Goal: Transaction & Acquisition: Purchase product/service

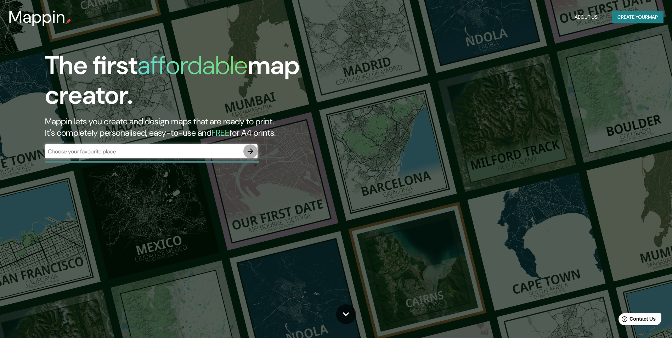
click at [249, 151] on icon "button" at bounding box center [250, 151] width 9 height 9
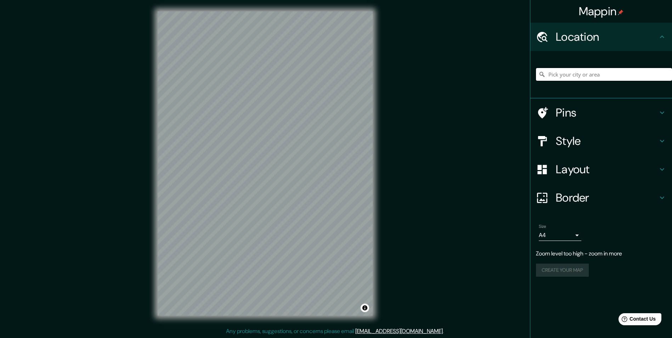
click at [603, 73] on input "Pick your city or area" at bounding box center [604, 74] width 136 height 13
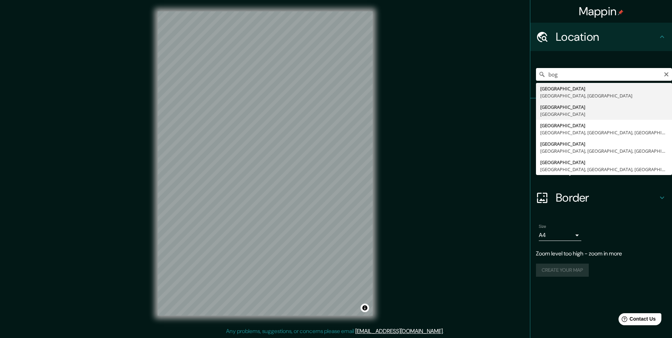
type input "[GEOGRAPHIC_DATA], [GEOGRAPHIC_DATA]"
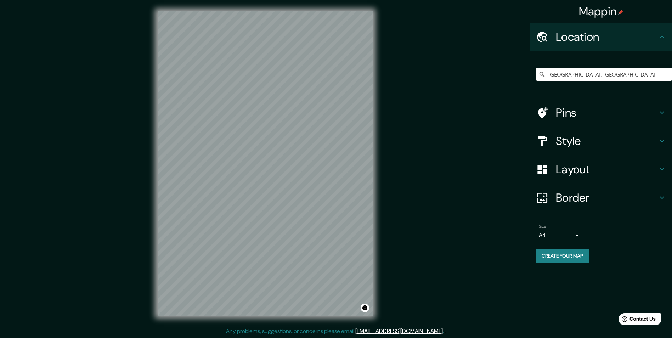
click at [659, 170] on icon at bounding box center [662, 169] width 9 height 9
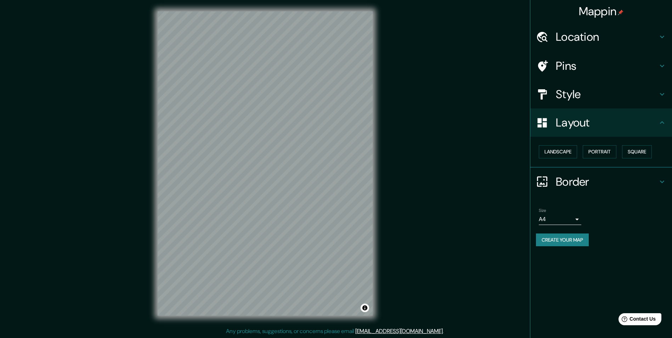
click at [663, 126] on icon at bounding box center [662, 122] width 9 height 9
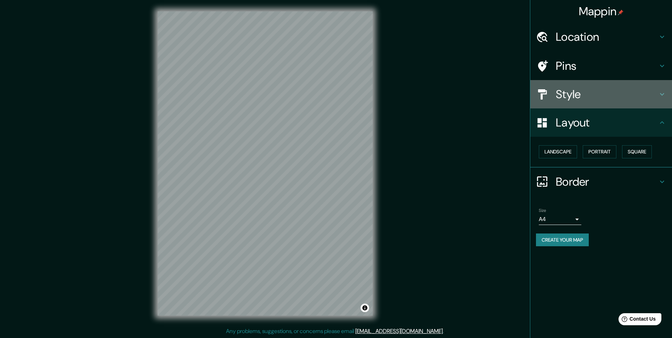
click at [660, 99] on div "Style" at bounding box center [602, 94] width 142 height 28
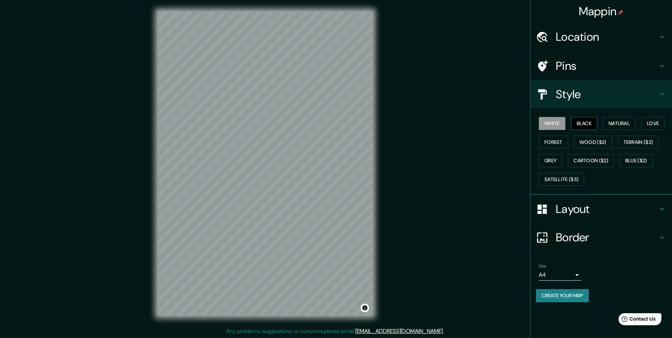
click at [593, 122] on button "Black" at bounding box center [584, 123] width 27 height 13
click at [610, 124] on button "Natural" at bounding box center [619, 123] width 33 height 13
click at [649, 123] on button "Love" at bounding box center [653, 123] width 23 height 13
click at [559, 144] on button "Forest" at bounding box center [553, 142] width 29 height 13
click at [578, 147] on button "Wood ($2)" at bounding box center [593, 142] width 38 height 13
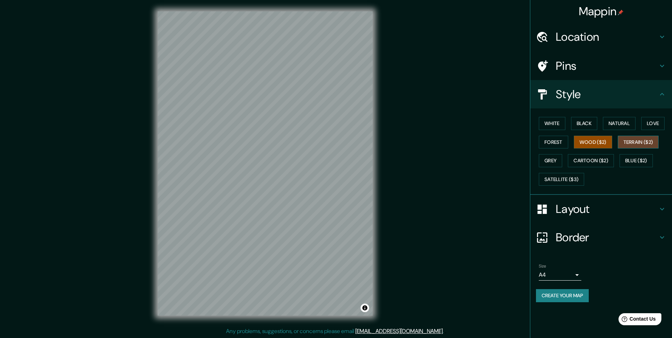
click at [625, 145] on button "Terrain ($2)" at bounding box center [638, 142] width 41 height 13
click at [551, 161] on button "Grey" at bounding box center [550, 160] width 23 height 13
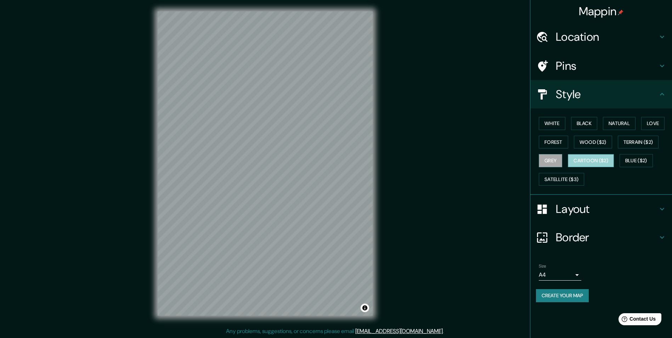
click at [592, 158] on button "Cartoon ($2)" at bounding box center [591, 160] width 46 height 13
click at [642, 157] on button "Blue ($2)" at bounding box center [636, 160] width 33 height 13
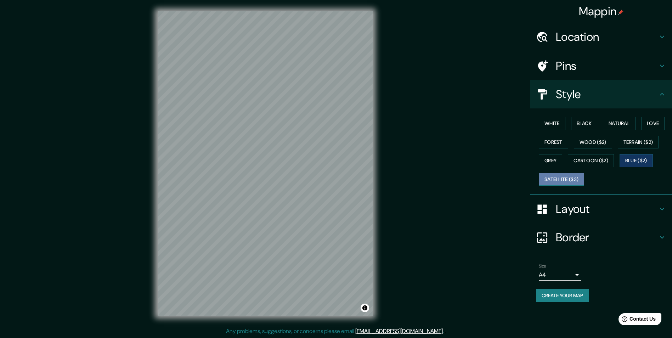
click at [578, 178] on button "Satellite ($3)" at bounding box center [561, 179] width 45 height 13
click at [582, 117] on button "Black" at bounding box center [584, 123] width 27 height 13
click at [572, 121] on button "Black" at bounding box center [584, 123] width 27 height 13
click at [562, 122] on button "White" at bounding box center [552, 123] width 27 height 13
click at [652, 237] on h4 "Border" at bounding box center [607, 237] width 102 height 14
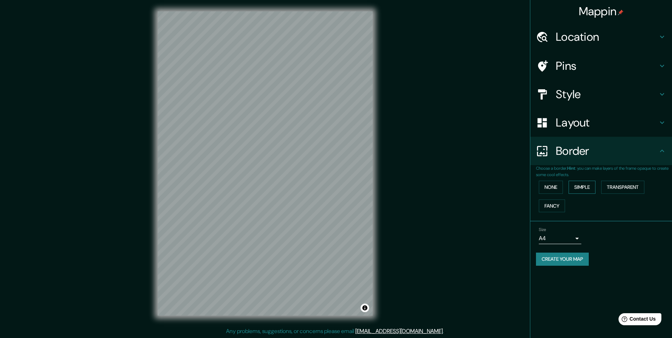
click at [588, 190] on button "Simple" at bounding box center [582, 187] width 27 height 13
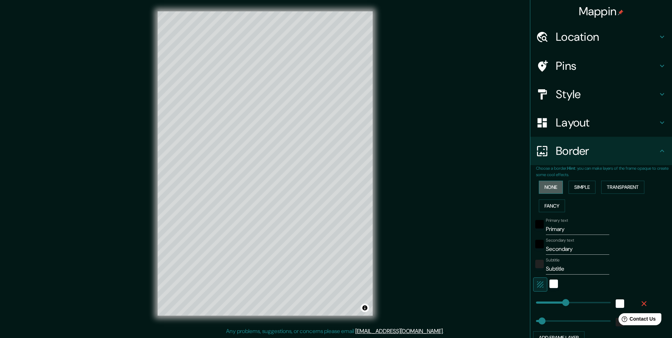
click at [547, 186] on button "None" at bounding box center [551, 187] width 24 height 13
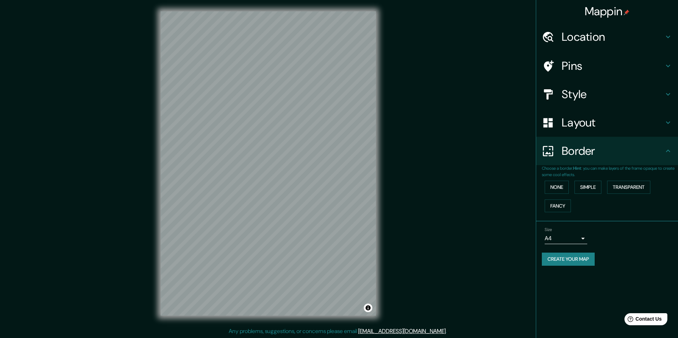
click at [572, 238] on body "Mappin Location [GEOGRAPHIC_DATA], [GEOGRAPHIC_DATA] Pins Style Layout Border C…" at bounding box center [339, 169] width 678 height 338
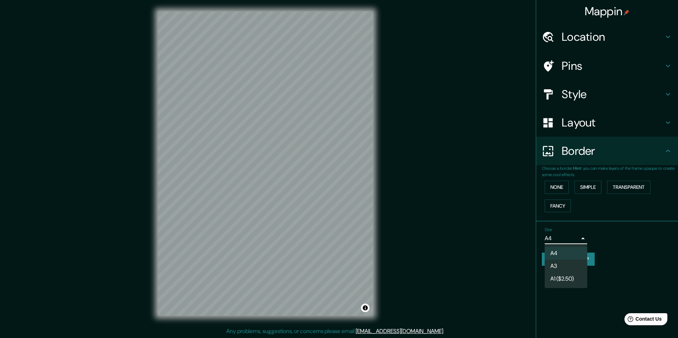
click at [617, 234] on div at bounding box center [339, 169] width 678 height 338
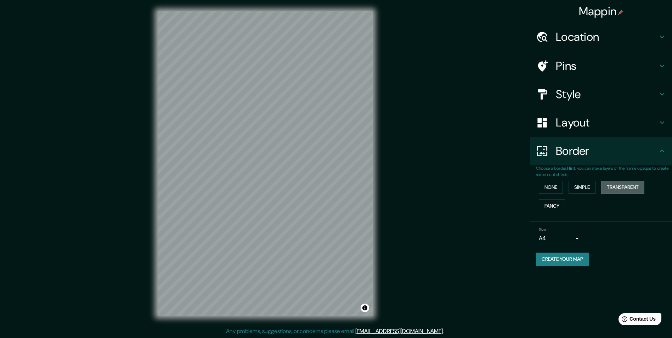
click at [627, 183] on button "Transparent" at bounding box center [623, 187] width 43 height 13
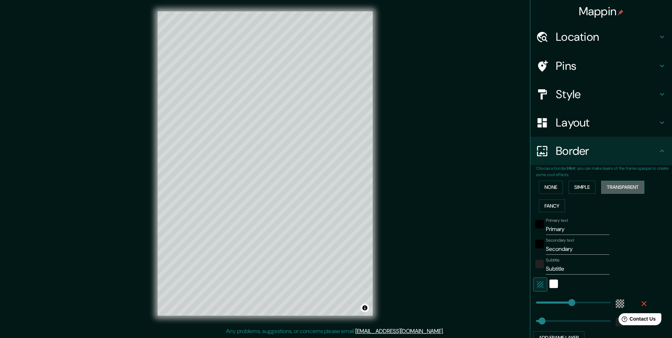
click at [627, 183] on button "Transparent" at bounding box center [623, 187] width 43 height 13
type input "291"
type input "49"
click at [626, 187] on button "Transparent" at bounding box center [623, 187] width 43 height 13
type input "291"
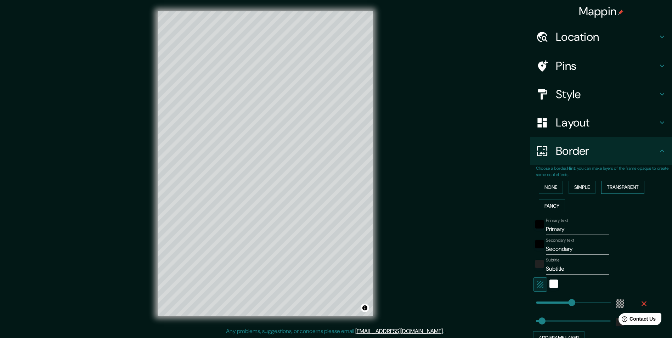
type input "49"
click at [626, 187] on button "Transparent" at bounding box center [623, 187] width 43 height 13
type input "291"
type input "49"
type input "63"
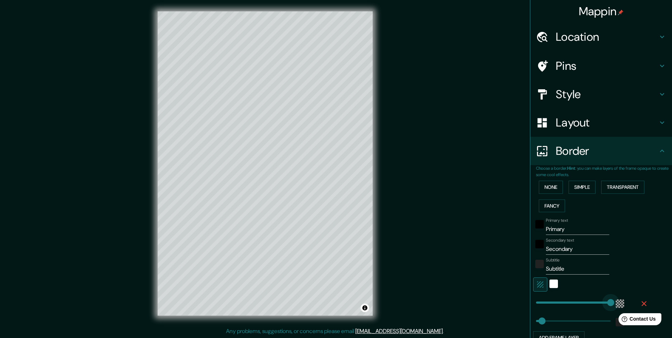
type input "49"
type input "0"
drag, startPoint x: 570, startPoint y: 300, endPoint x: 508, endPoint y: 331, distance: 69.4
type input "49"
click at [640, 305] on icon "button" at bounding box center [644, 304] width 9 height 9
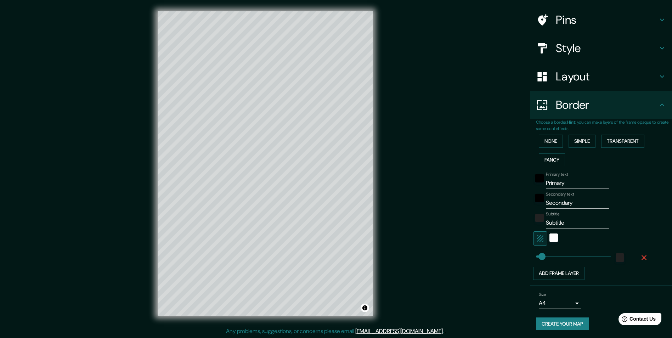
scroll to position [47, 0]
click at [550, 237] on div "white" at bounding box center [554, 237] width 9 height 9
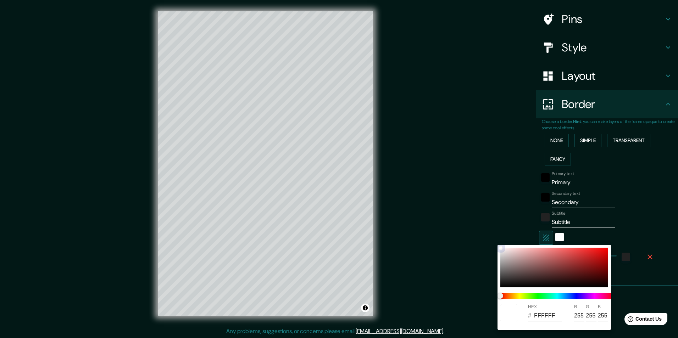
type input "49"
type input "714A4A"
type input "113"
type input "74"
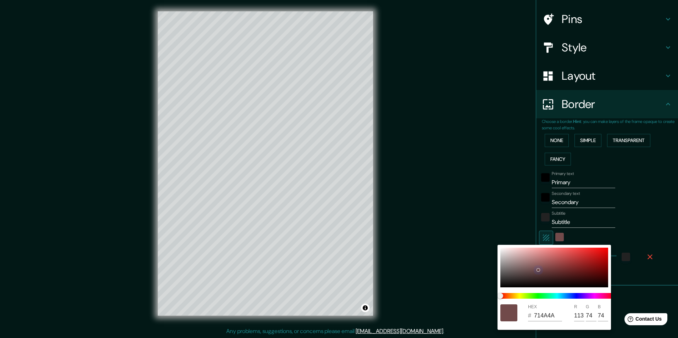
type input "49"
type input "7A4949"
type input "122"
type input "73"
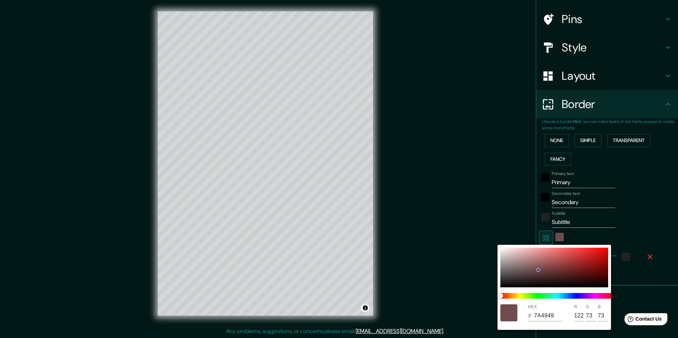
type input "49"
type input "7E3F3F"
type input "126"
type input "63"
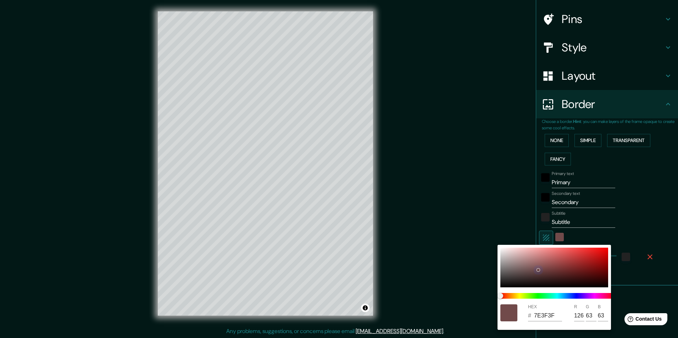
type input "49"
type input "883A3A"
type input "136"
type input "58"
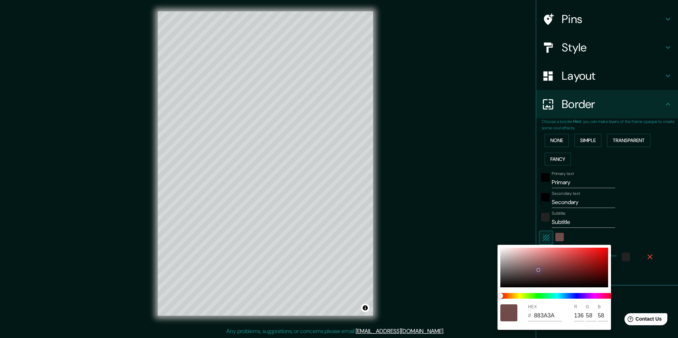
type input "49"
type input "8A3232"
type input "138"
type input "50"
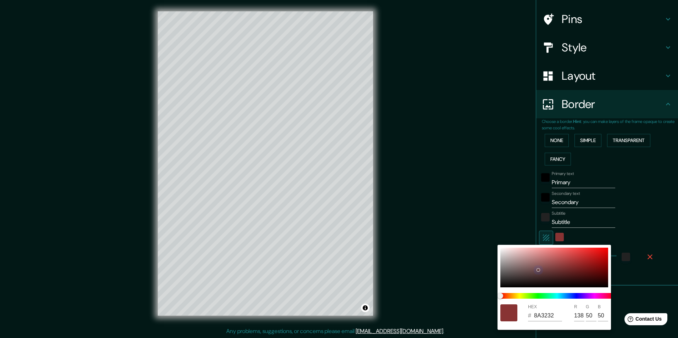
type input "49"
type input "8C3232"
type input "140"
type input "49"
type input "652727"
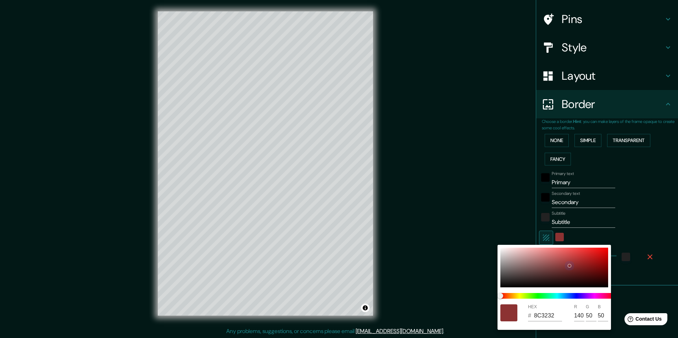
type input "101"
type input "39"
type input "49"
type input "632727"
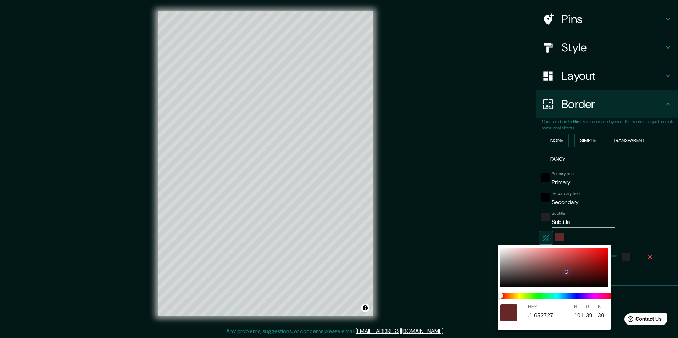
type input "99"
type input "49"
type input "552323"
type input "85"
type input "35"
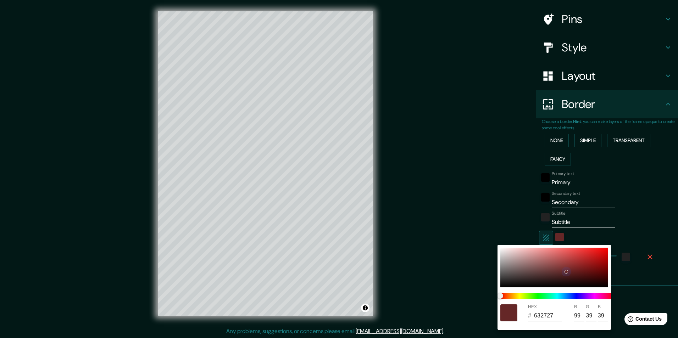
type input "35"
type input "49"
type input "4E2121"
type input "78"
type input "33"
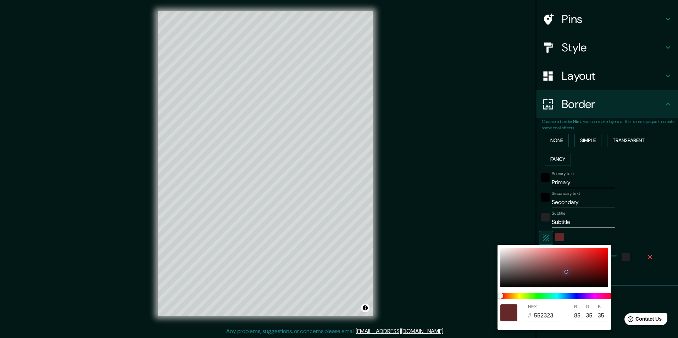
type input "33"
type input "49"
type input "4A2020"
type input "74"
type input "32"
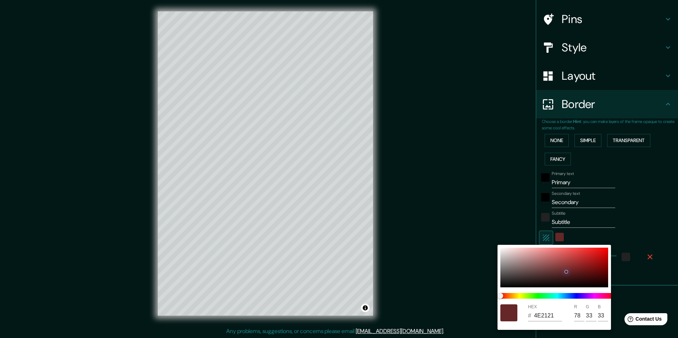
type input "32"
type input "49"
type input "431E1E"
type input "67"
type input "30"
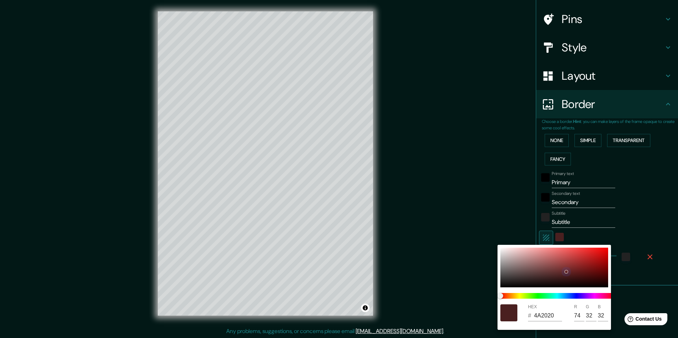
type input "30"
type input "49"
type input "401F1F"
type input "64"
type input "31"
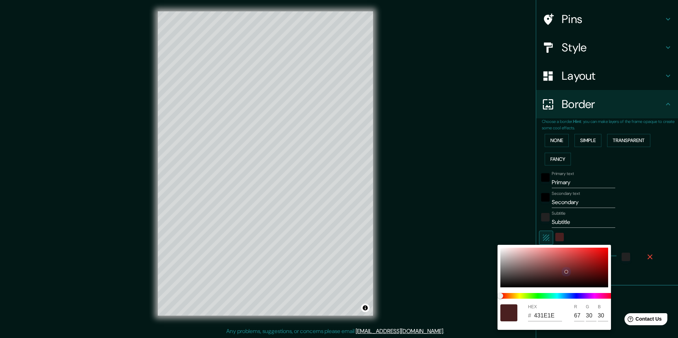
type input "31"
type input "49"
type input "3E1F1F"
type input "62"
type input "49"
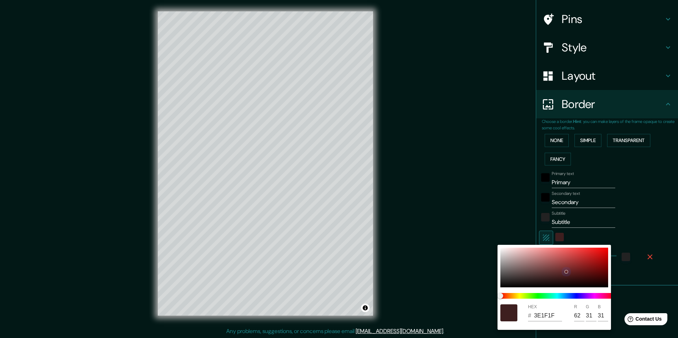
type input "3C1F1F"
type input "60"
type input "49"
type input "3C2020"
type input "32"
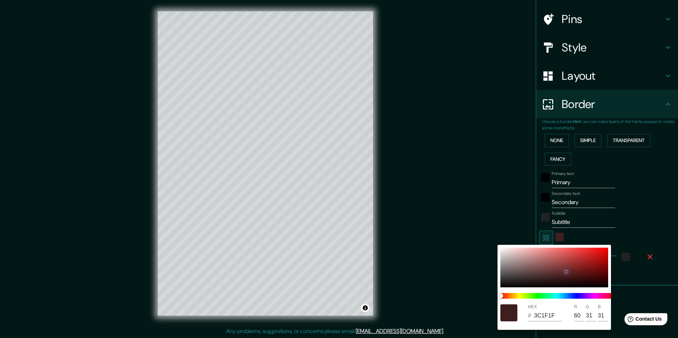
type input "32"
type input "49"
type input "3C2222"
type input "34"
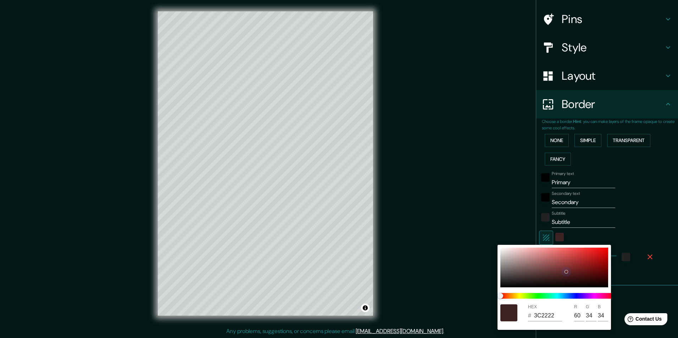
type input "49"
type input "3C2424"
type input "36"
type input "49"
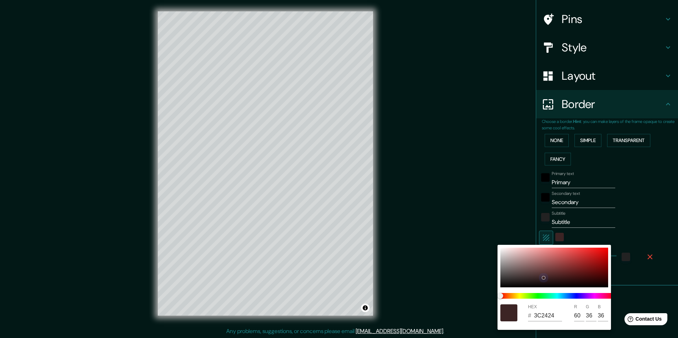
type input "553636"
type input "85"
type input "54"
type input "49"
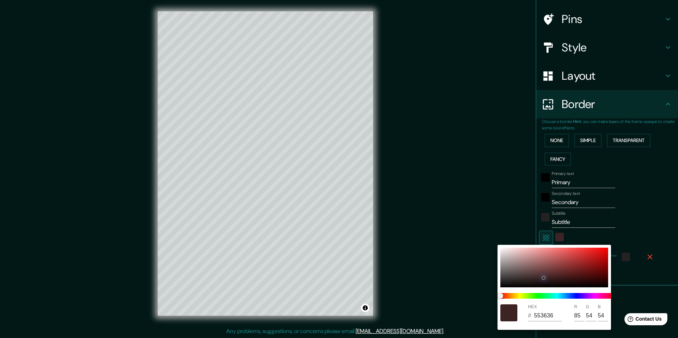
type input "5A3A3A"
type input "90"
type input "58"
type input "49"
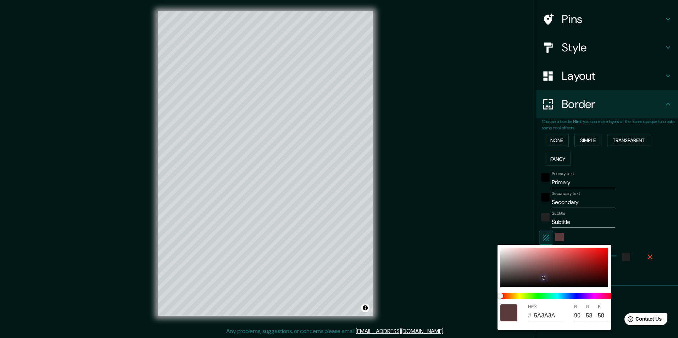
type input "654242"
type input "101"
type input "66"
type input "49"
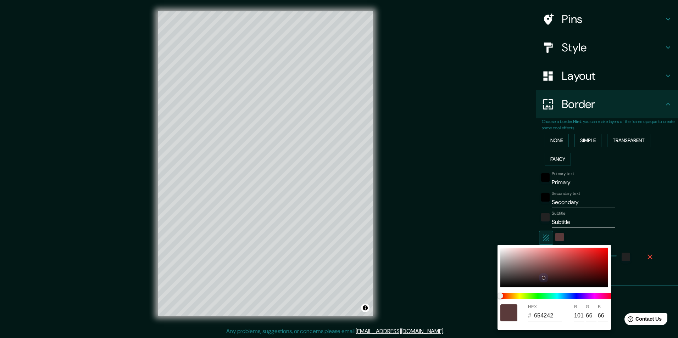
type input "6C4747"
type input "108"
type input "71"
type input "49"
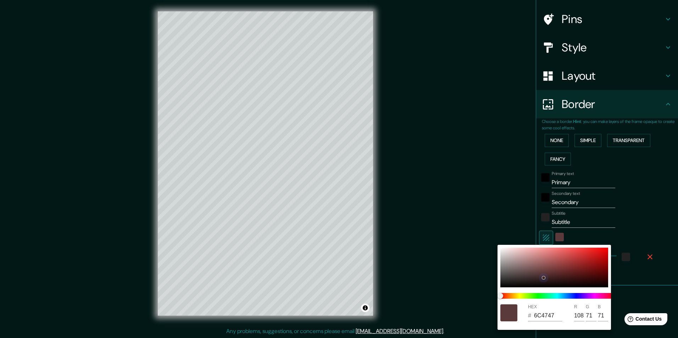
type input "835757"
type input "131"
type input "87"
type input "49"
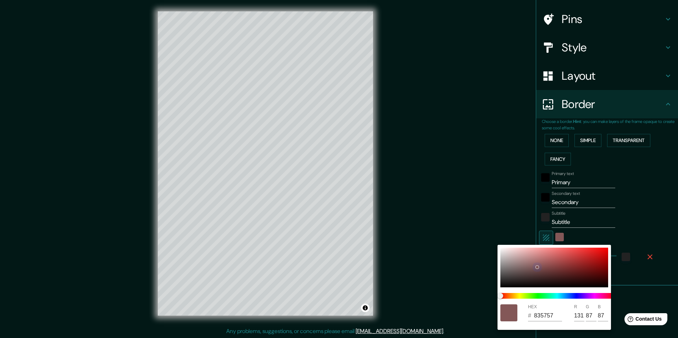
type input "8A5C5C"
type input "138"
type input "92"
type input "49"
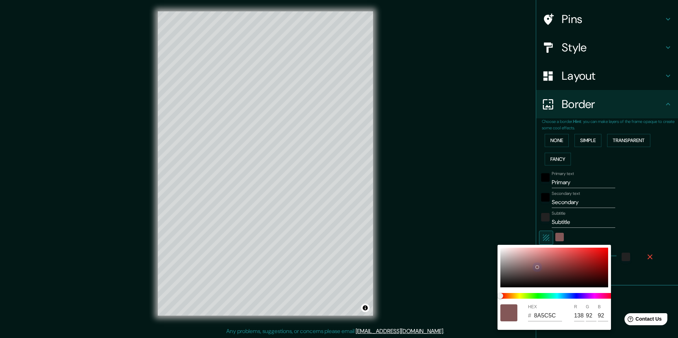
type input "916161"
type input "145"
type input "97"
type input "49"
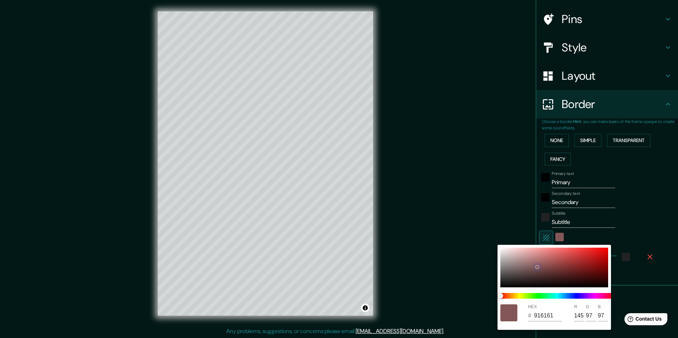
type input "9C6969"
type input "156"
type input "105"
type input "49"
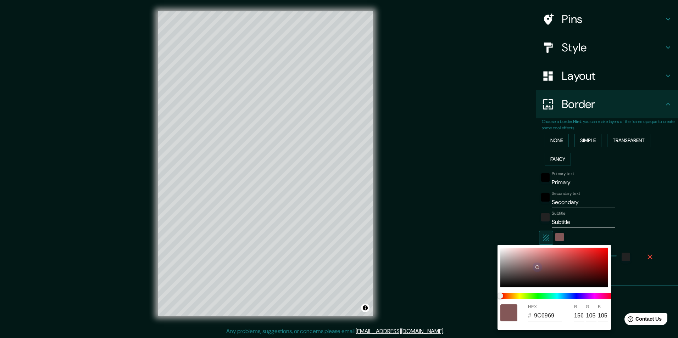
type input "A56F6F"
type input "165"
type input "111"
type input "49"
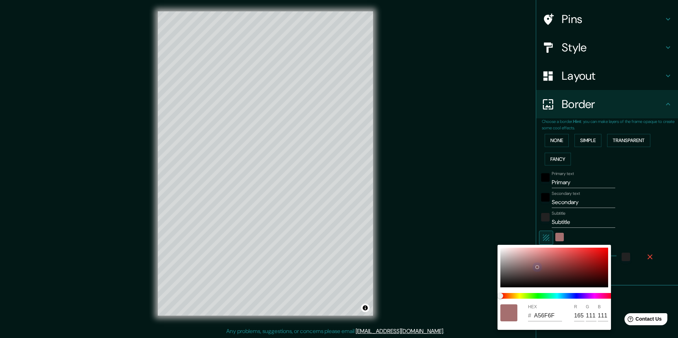
type input "AA7272"
type input "170"
type input "114"
type input "49"
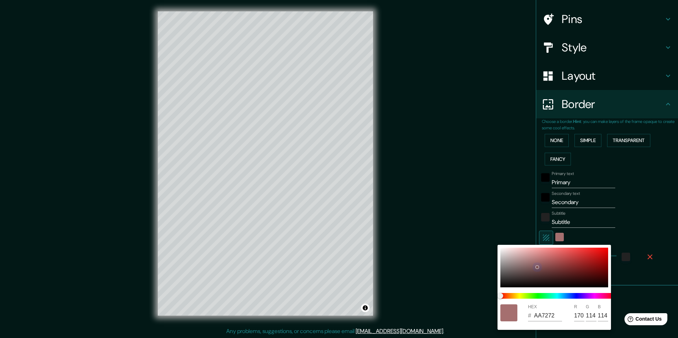
type input "AC7575"
type input "172"
type input "117"
type input "49"
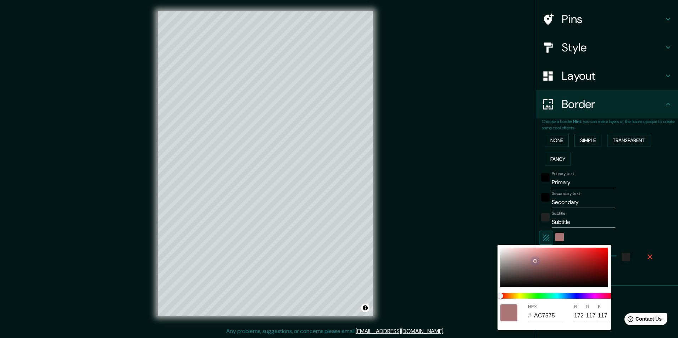
type input "C88787"
type input "200"
type input "135"
type input "49"
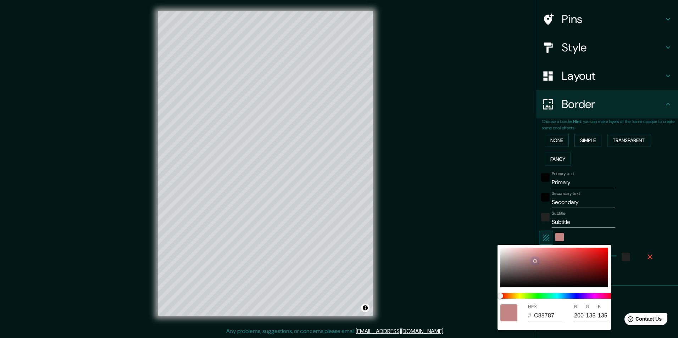
type input "CC8A8A"
type input "204"
type input "138"
type input "49"
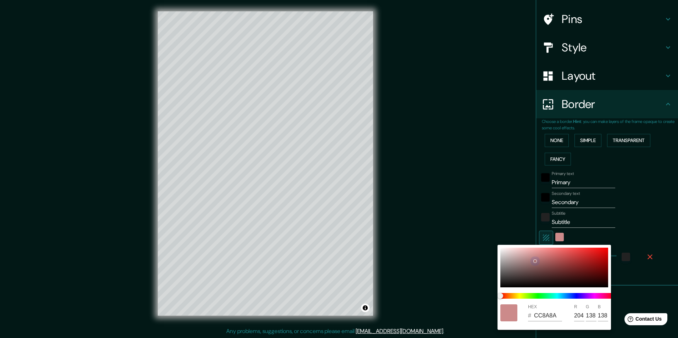
type input "D18D8D"
type input "209"
type input "141"
type input "49"
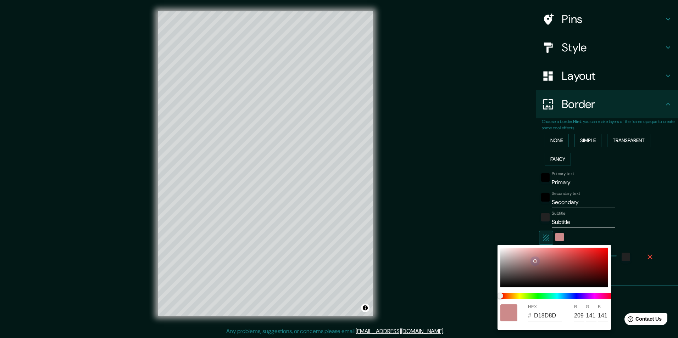
type input "D89090"
type input "216"
type input "144"
type input "49"
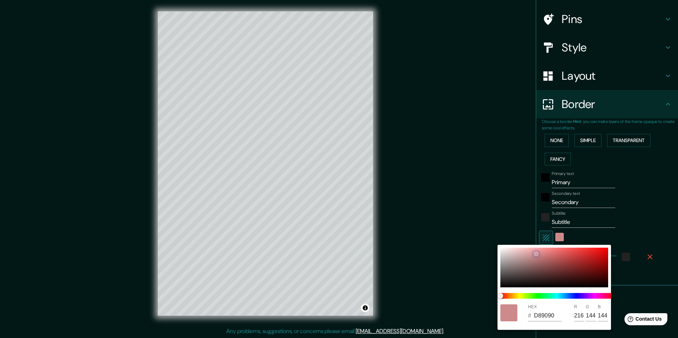
type input "DD9393"
type input "221"
type input "147"
type input "49"
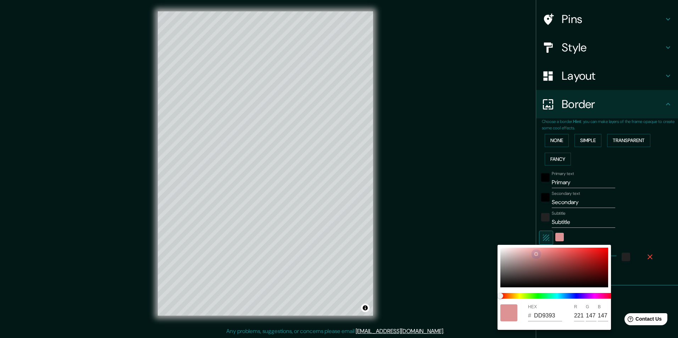
type input "DF9595"
type input "223"
type input "149"
type input "49"
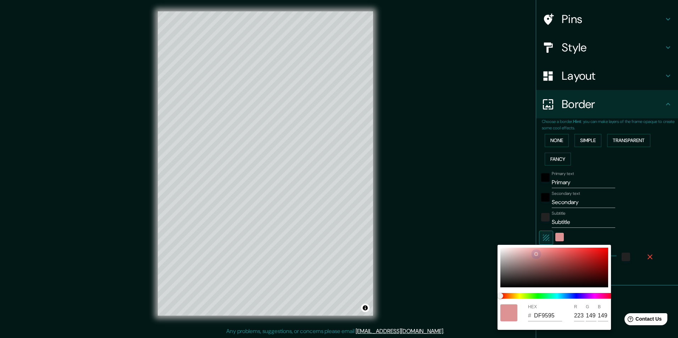
type input "E69898"
type input "230"
type input "152"
type input "49"
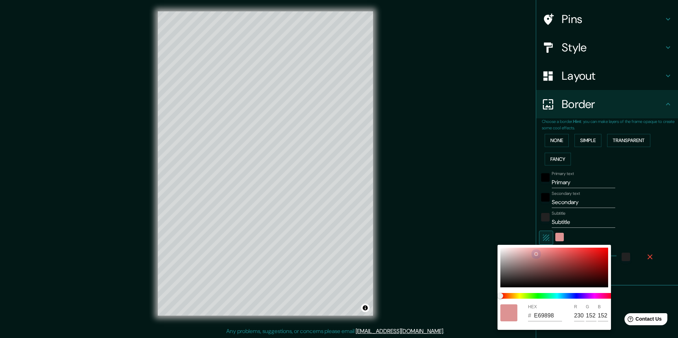
type input "E89999"
type input "232"
type input "153"
type input "49"
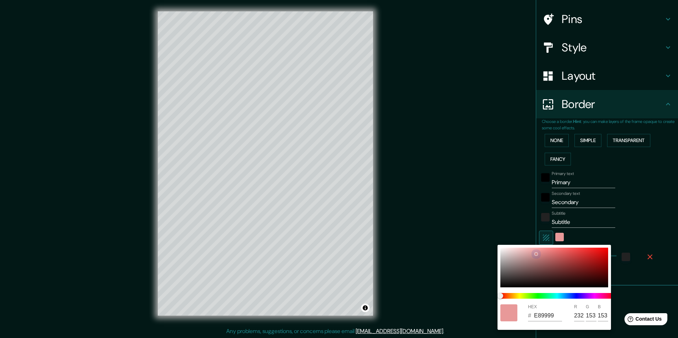
type input "F49E9E"
type input "244"
type input "158"
type input "49"
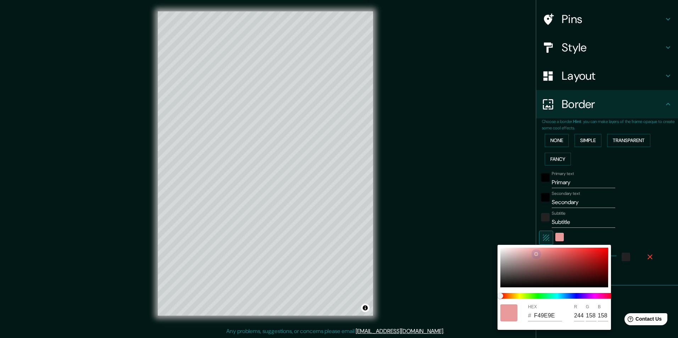
type input "F69F9F"
type input "246"
type input "159"
type input "49"
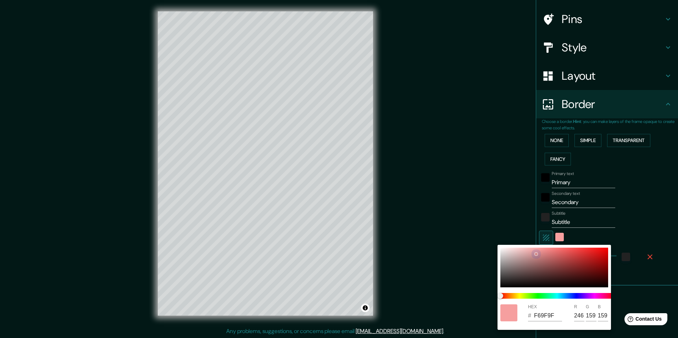
type input "FAA1A1"
type input "250"
type input "161"
drag, startPoint x: 537, startPoint y: 270, endPoint x: 546, endPoint y: 235, distance: 36.1
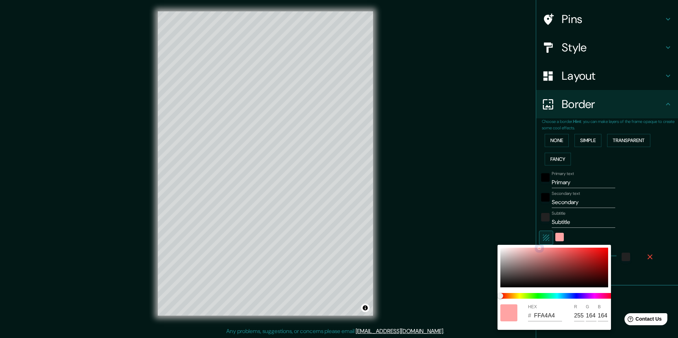
click at [546, 235] on div "HEX # FFA4A4 R 255 G 164 B 164" at bounding box center [339, 169] width 678 height 338
click at [644, 156] on div at bounding box center [339, 169] width 678 height 338
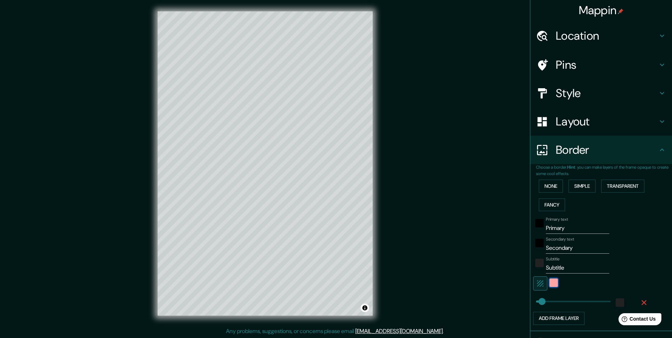
scroll to position [0, 0]
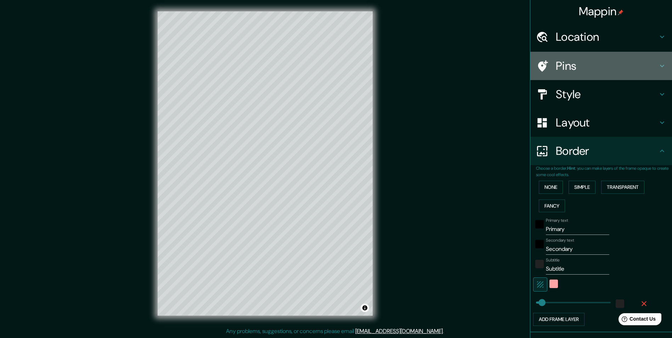
click at [658, 66] on icon at bounding box center [662, 66] width 9 height 9
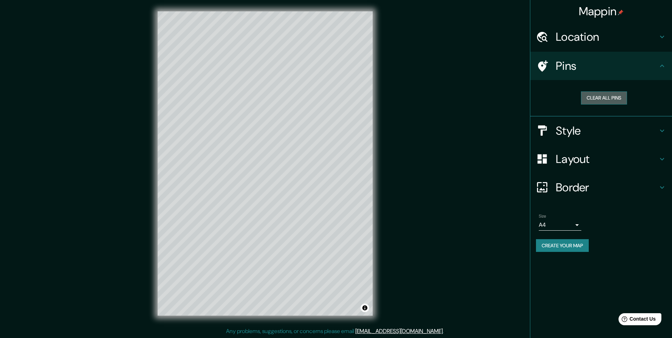
click at [602, 102] on button "Clear all pins" at bounding box center [604, 97] width 46 height 13
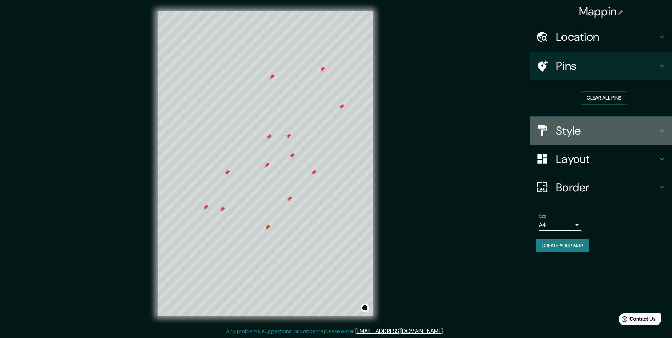
click at [668, 127] on div "Style" at bounding box center [602, 131] width 142 height 28
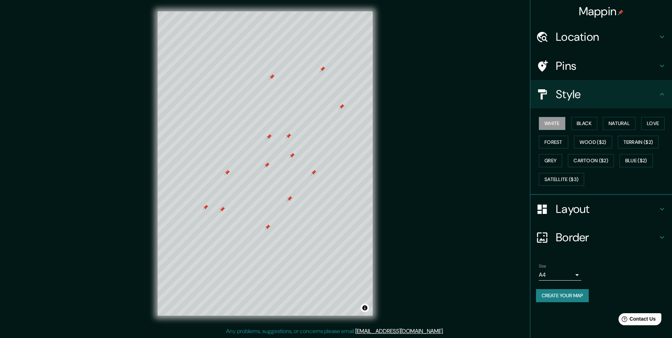
click at [660, 90] on icon at bounding box center [662, 94] width 9 height 9
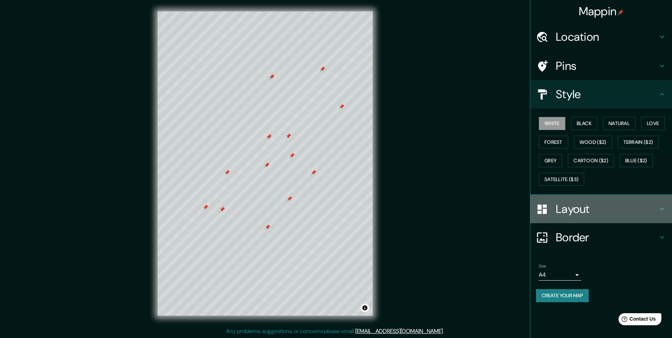
click at [658, 205] on div "Layout" at bounding box center [602, 209] width 142 height 28
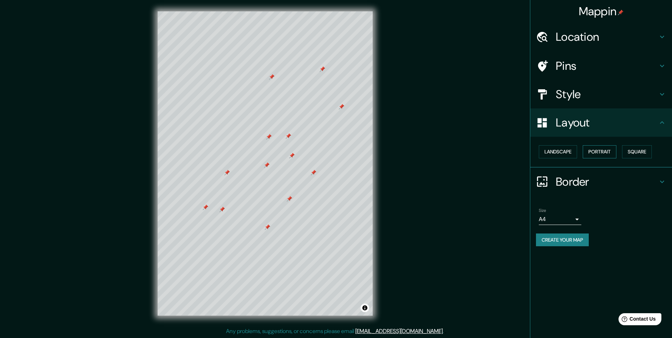
click at [597, 149] on button "Portrait" at bounding box center [600, 151] width 34 height 13
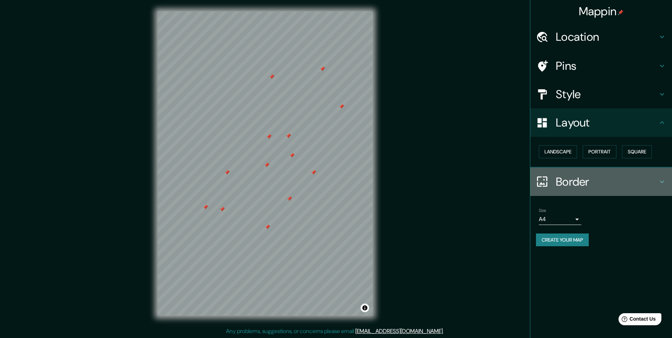
click at [662, 180] on icon at bounding box center [662, 182] width 9 height 9
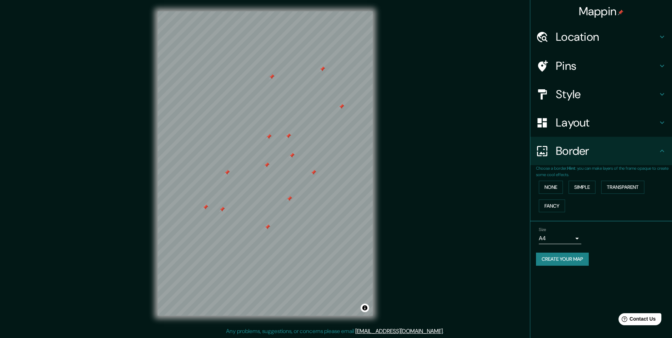
click at [661, 164] on div "Border" at bounding box center [602, 151] width 142 height 28
click at [663, 124] on icon at bounding box center [662, 123] width 4 height 2
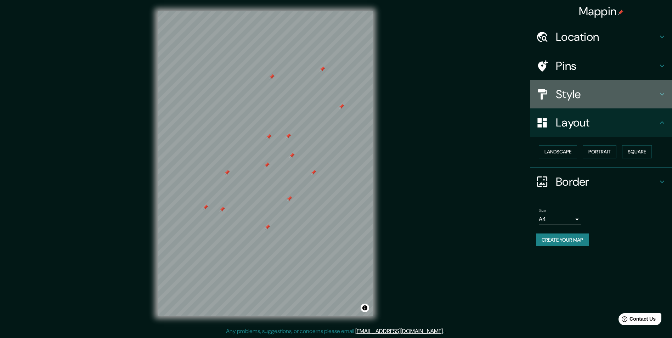
click at [654, 99] on h4 "Style" at bounding box center [607, 94] width 102 height 14
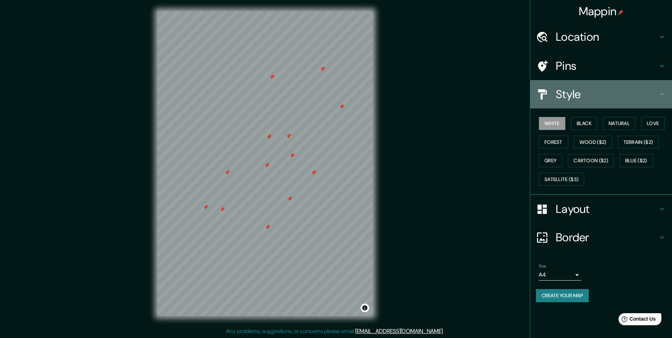
click at [654, 99] on h4 "Style" at bounding box center [607, 94] width 102 height 14
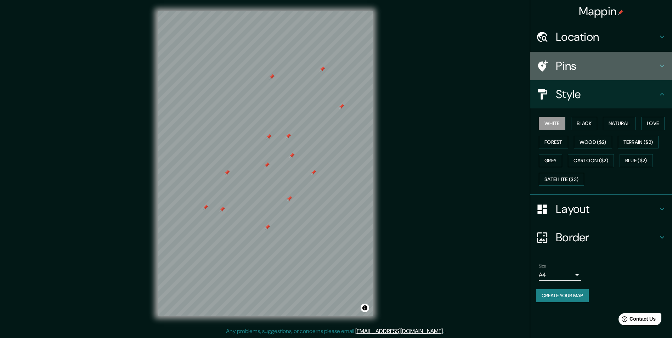
click at [655, 71] on h4 "Pins" at bounding box center [607, 66] width 102 height 14
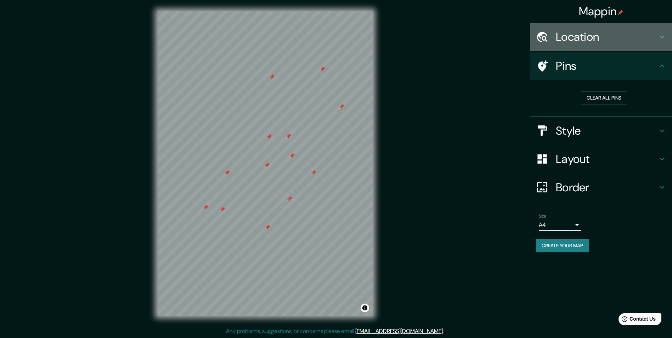
click at [657, 44] on h4 "Location" at bounding box center [607, 37] width 102 height 14
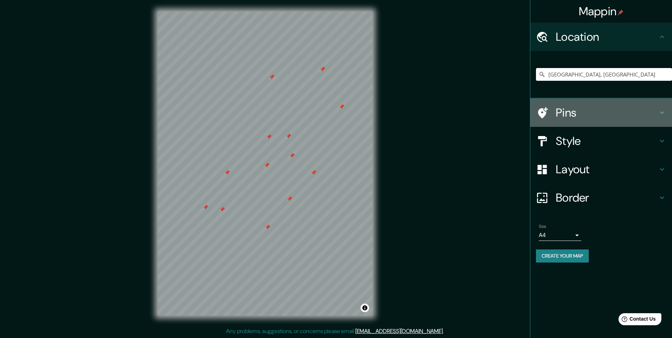
click at [660, 110] on icon at bounding box center [662, 112] width 9 height 9
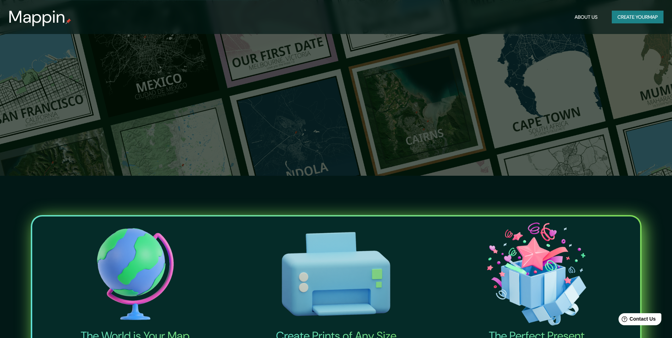
scroll to position [35, 0]
